Goal: Task Accomplishment & Management: Manage account settings

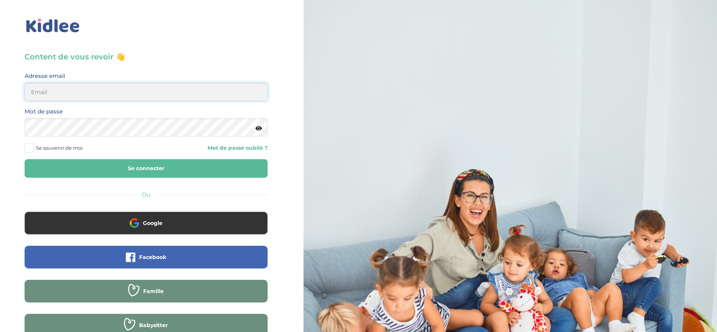
type input "[EMAIL_ADDRESS][DOMAIN_NAME]"
click at [148, 176] on button "Se connecter" at bounding box center [146, 168] width 243 height 19
type input "[EMAIL_ADDRESS][DOMAIN_NAME]"
click at [128, 174] on button "Se connecter" at bounding box center [146, 168] width 243 height 19
click at [128, 168] on button "Se connecter" at bounding box center [146, 168] width 243 height 19
